Goal: Task Accomplishment & Management: Use online tool/utility

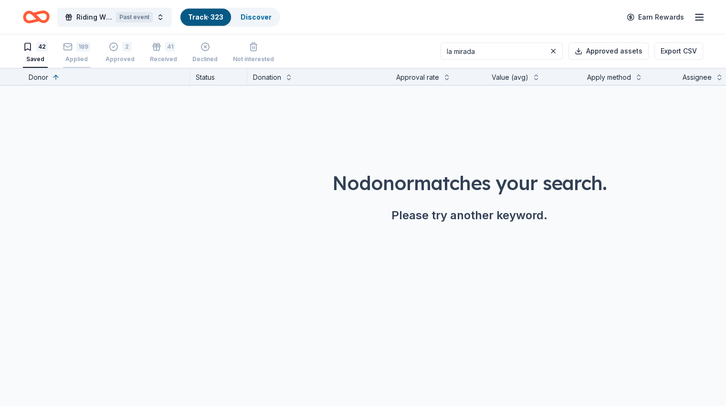
type input "la mirada"
click at [89, 56] on div "Applied" at bounding box center [76, 59] width 27 height 8
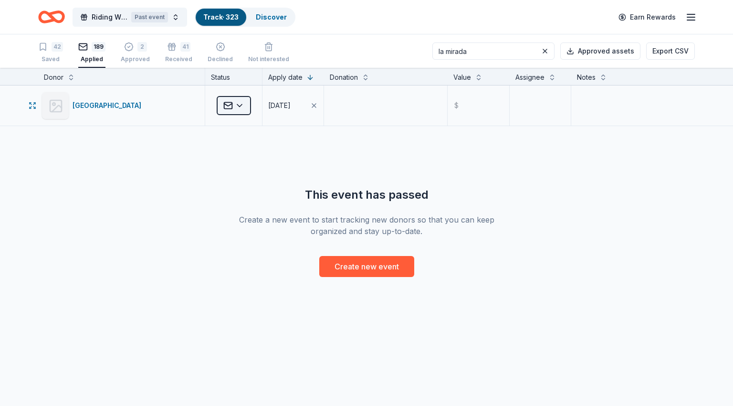
click at [243, 106] on html "Riding With The Stars Gala Past event Track · 323 Discover Earn Rewards 42 Save…" at bounding box center [366, 203] width 733 height 406
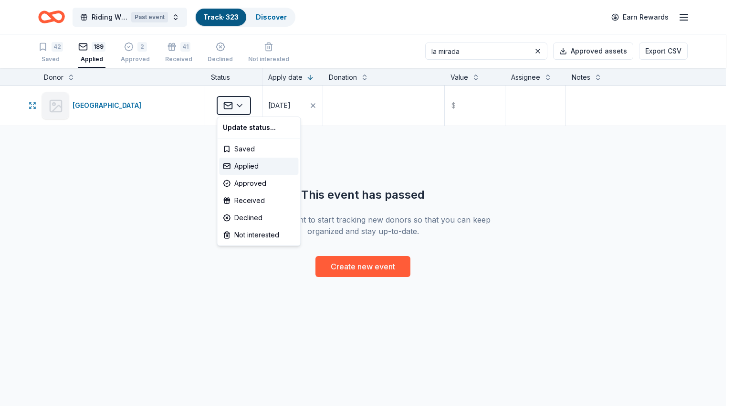
click at [325, 103] on html "Riding With The Stars Gala Past event Track · 323 Discover Earn Rewards 42 Save…" at bounding box center [366, 203] width 733 height 406
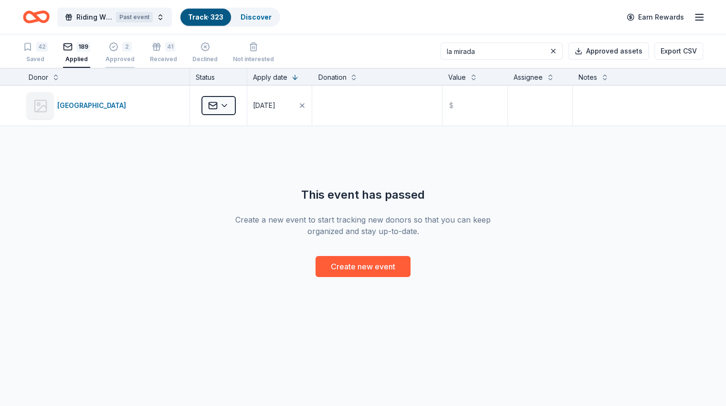
click at [123, 59] on div "Approved" at bounding box center [120, 59] width 29 height 8
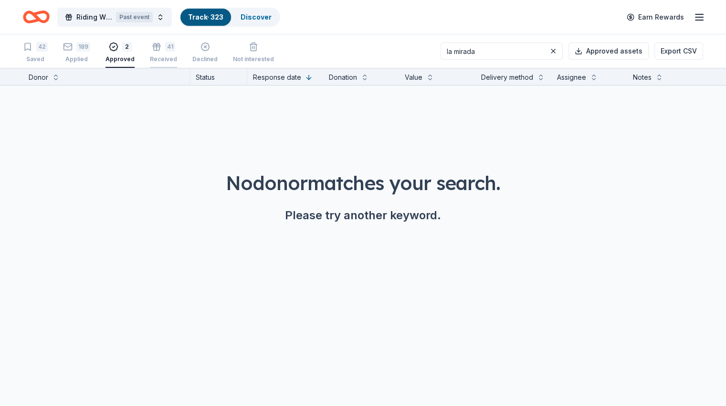
click at [177, 56] on div "Received" at bounding box center [163, 59] width 27 height 8
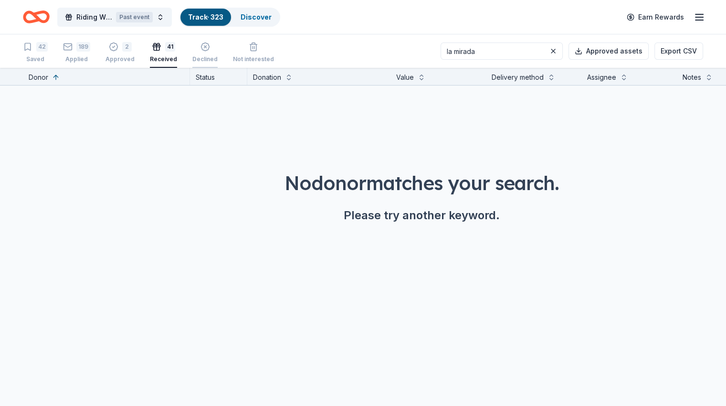
click at [218, 56] on div "Declined" at bounding box center [204, 59] width 25 height 8
